Goal: Task Accomplishment & Management: Manage account settings

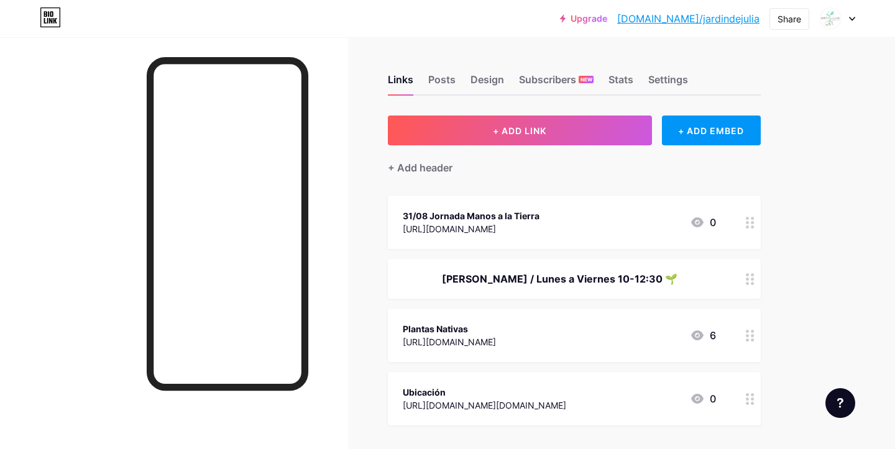
scroll to position [41, 0]
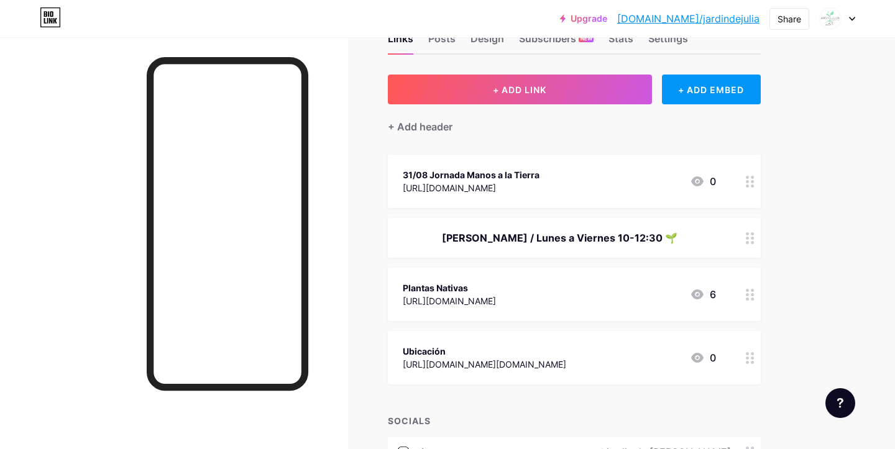
click at [751, 362] on circle at bounding box center [751, 362] width 3 height 3
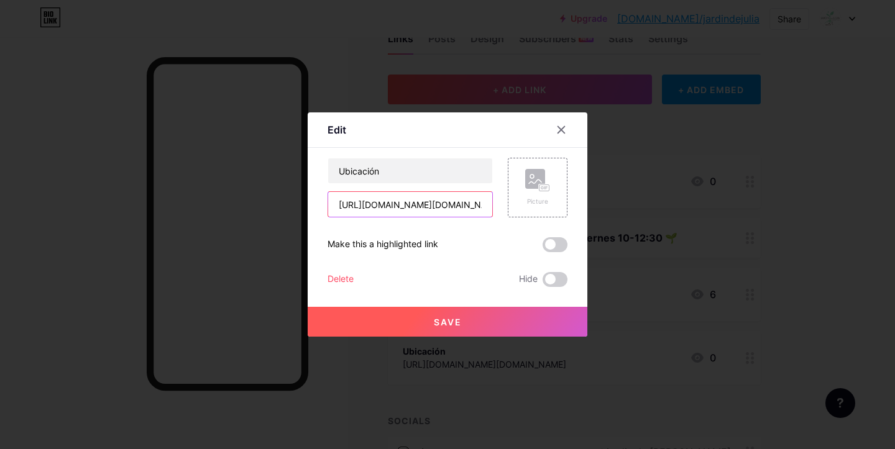
click at [431, 207] on input "[URL][DOMAIN_NAME][DOMAIN_NAME]" at bounding box center [410, 204] width 164 height 25
paste input "[DOMAIN_NAME][URL]"
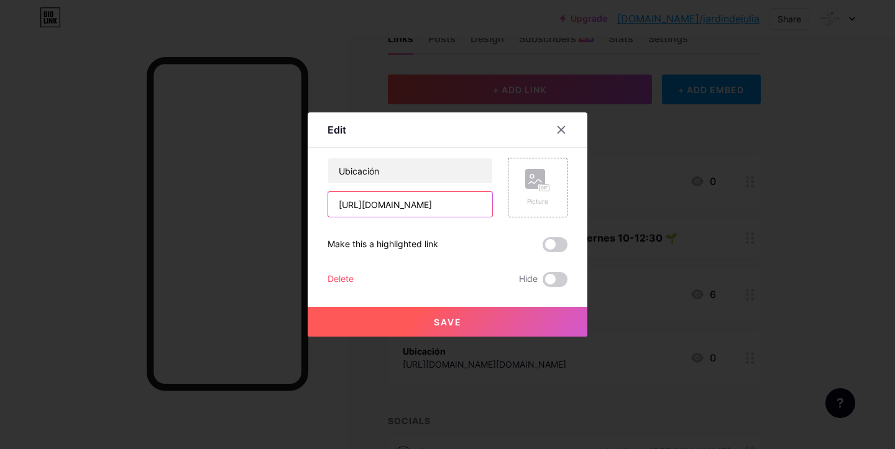
drag, startPoint x: 377, startPoint y: 203, endPoint x: 242, endPoint y: 202, distance: 135.4
click at [242, 202] on div "Edit Content YouTube Play YouTube video without leaving your page. ADD Vimeo Pl…" at bounding box center [447, 224] width 895 height 449
type input "[URL][DOMAIN_NAME]"
click at [438, 321] on span "Save" at bounding box center [448, 322] width 28 height 11
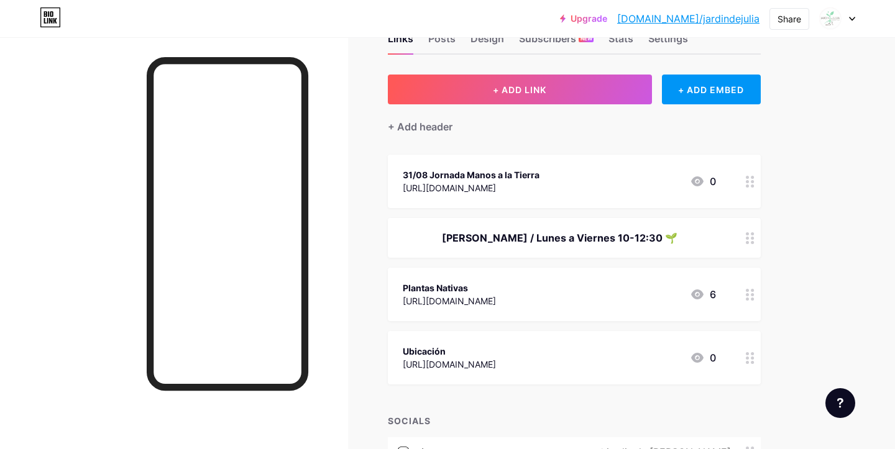
click at [539, 183] on div "[URL][DOMAIN_NAME]" at bounding box center [471, 187] width 137 height 13
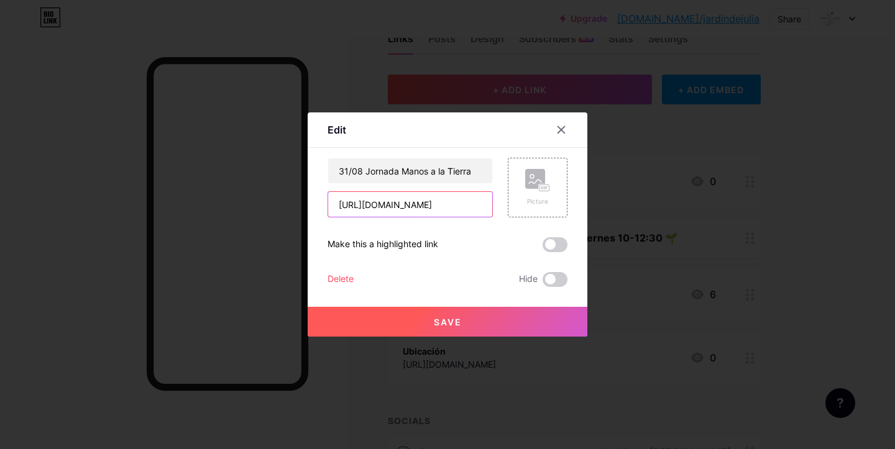
click at [382, 204] on input "[URL][DOMAIN_NAME]" at bounding box center [410, 204] width 164 height 25
paste input "[DOMAIN_NAME][URL]"
click at [475, 333] on button "Save" at bounding box center [448, 322] width 280 height 30
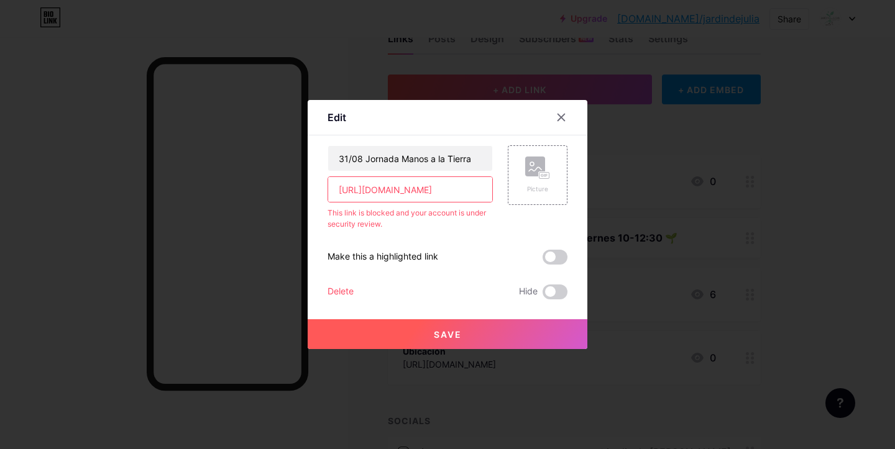
click at [408, 183] on input "[URL][DOMAIN_NAME]" at bounding box center [410, 189] width 164 height 25
paste input "[DOMAIN_NAME][URL]"
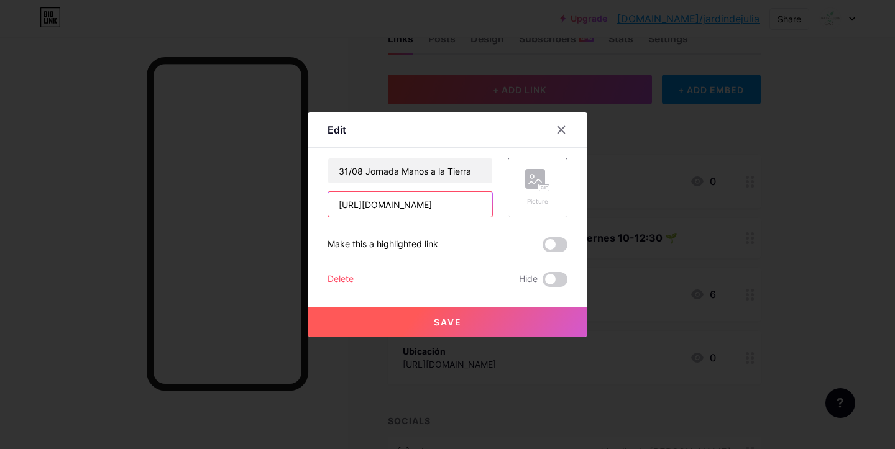
type input "[URL][DOMAIN_NAME]"
click at [444, 323] on span "Save" at bounding box center [448, 322] width 28 height 11
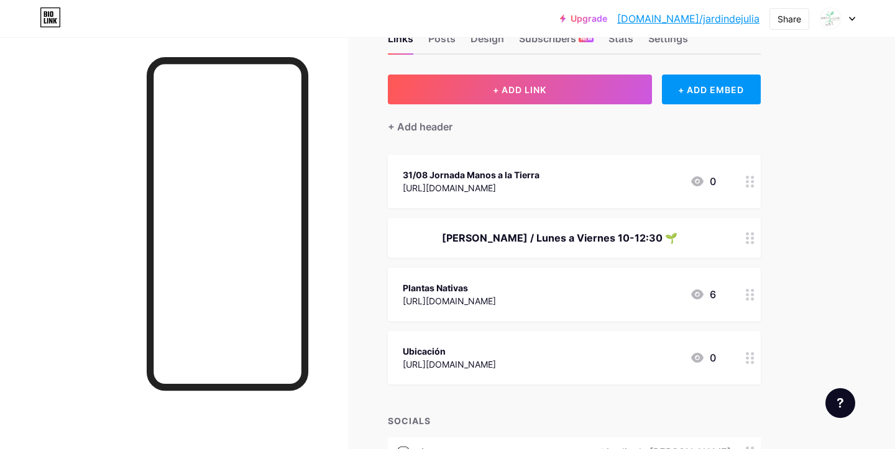
click at [620, 242] on div "[PERSON_NAME] / Lunes a Viernes 10-12:30 🌱" at bounding box center [559, 237] width 313 height 15
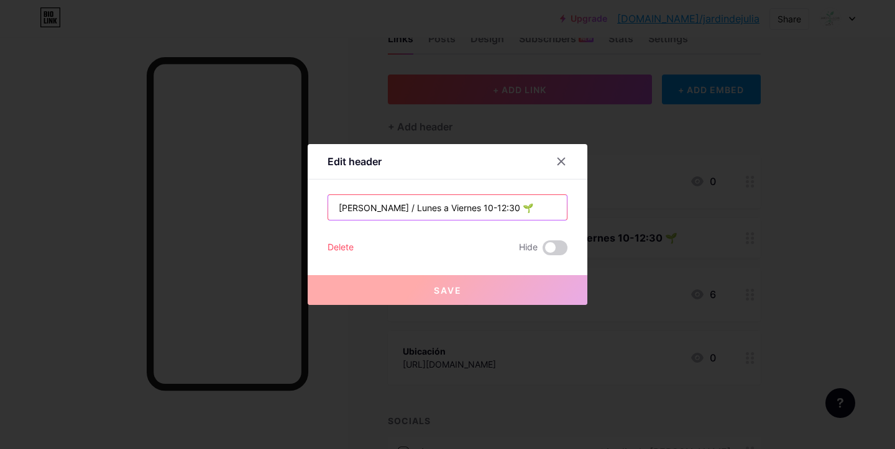
click at [438, 207] on input "[PERSON_NAME] / Lunes a Viernes 10-12:30 🌱" at bounding box center [447, 207] width 239 height 25
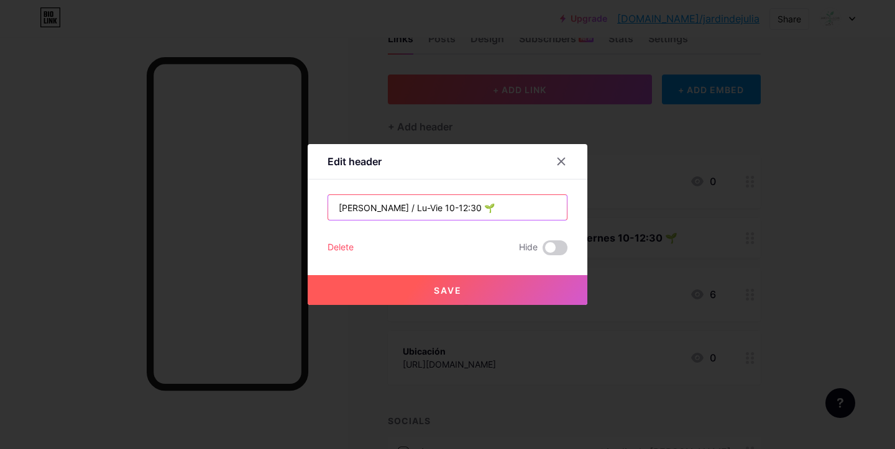
click at [372, 208] on input "[PERSON_NAME] / Lu-Vie 10-12:30 🌱" at bounding box center [447, 207] width 239 height 25
drag, startPoint x: 460, startPoint y: 207, endPoint x: 435, endPoint y: 207, distance: 24.8
click at [435, 207] on input "[PERSON_NAME]-Vie 10-12:30 🌱" at bounding box center [447, 207] width 239 height 25
click at [366, 204] on input "[PERSON_NAME]-Vie 10-12:30" at bounding box center [447, 207] width 239 height 25
paste input "🌱"
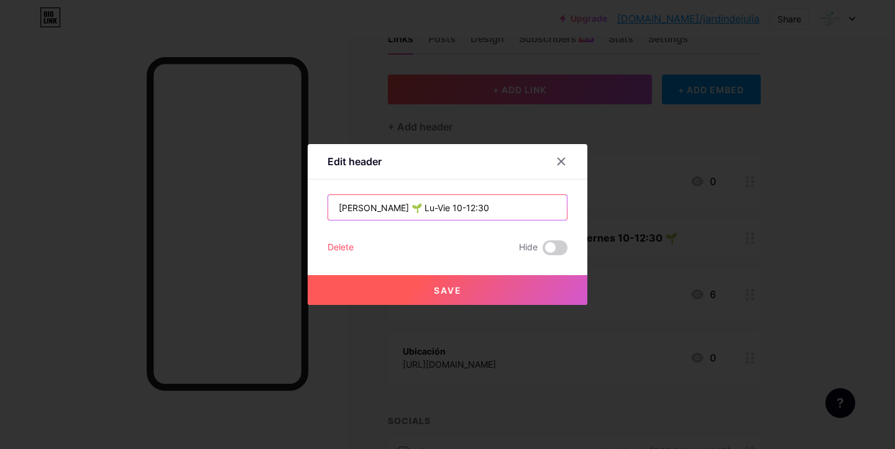
click at [466, 212] on input "[PERSON_NAME] 🌱 Lu-Vie 10-12:30" at bounding box center [447, 207] width 239 height 25
click at [417, 206] on input "[PERSON_NAME] 🌱 Lu-Vie 10-12:30" at bounding box center [447, 207] width 239 height 25
type input "[PERSON_NAME] 🌱 Lu-Vie 10:00-12:30"
click at [479, 287] on button "Save" at bounding box center [448, 290] width 280 height 30
